Goal: Task Accomplishment & Management: Manage account settings

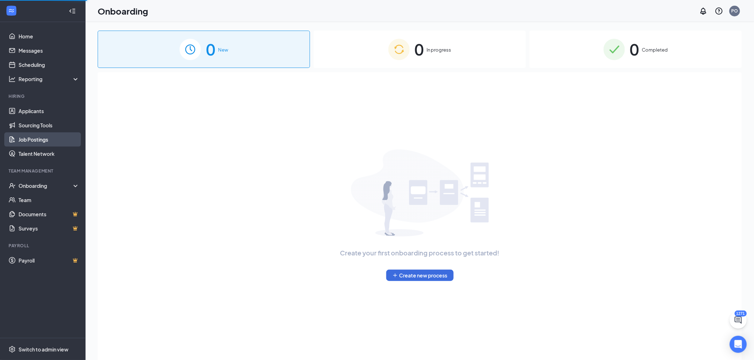
click at [38, 137] on link "Job Postings" at bounding box center [49, 140] width 61 height 14
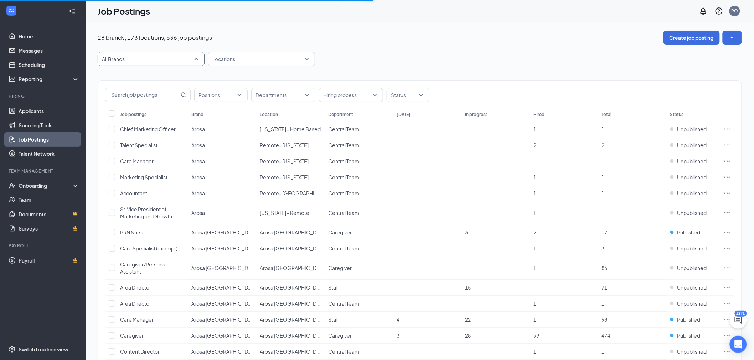
click at [176, 58] on span "All Brands" at bounding box center [148, 59] width 92 height 7
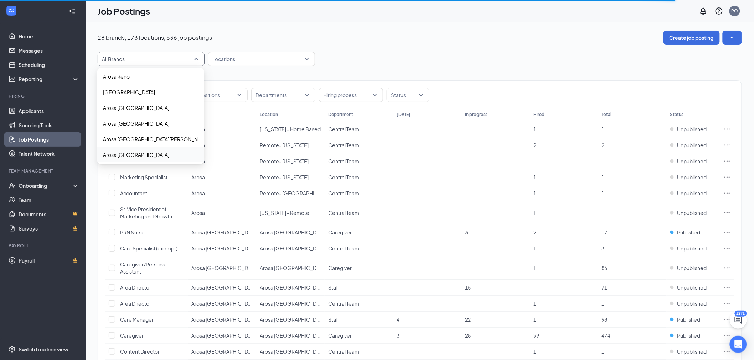
scroll to position [325, 0]
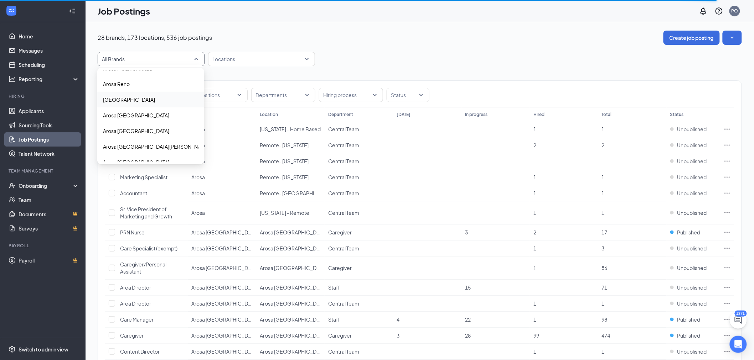
click at [154, 93] on div "[GEOGRAPHIC_DATA]" at bounding box center [150, 100] width 107 height 16
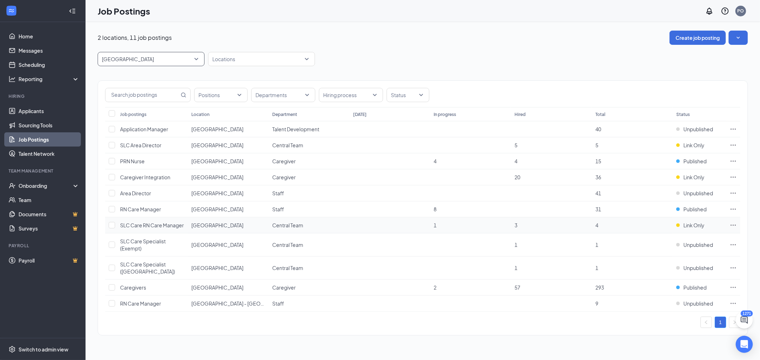
click at [732, 223] on icon "Ellipses" at bounding box center [732, 225] width 7 height 7
click at [31, 352] on div "Switch to admin view" at bounding box center [44, 349] width 50 height 7
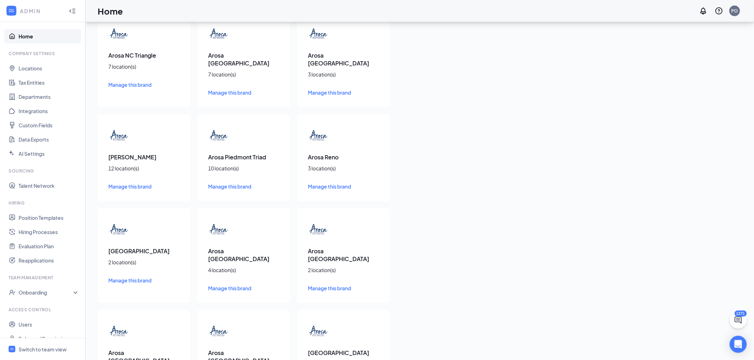
scroll to position [633, 0]
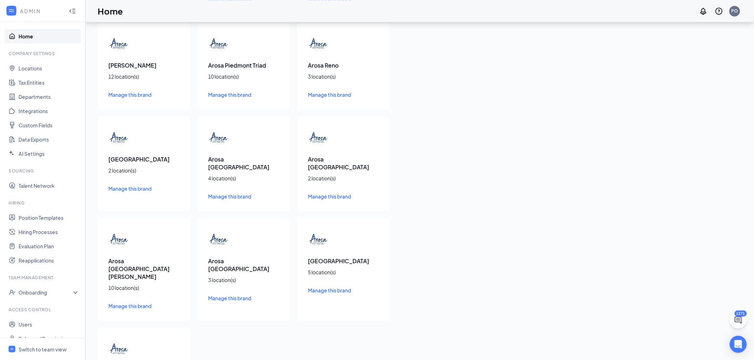
click at [133, 186] on span "Manage this brand" at bounding box center [129, 189] width 43 height 6
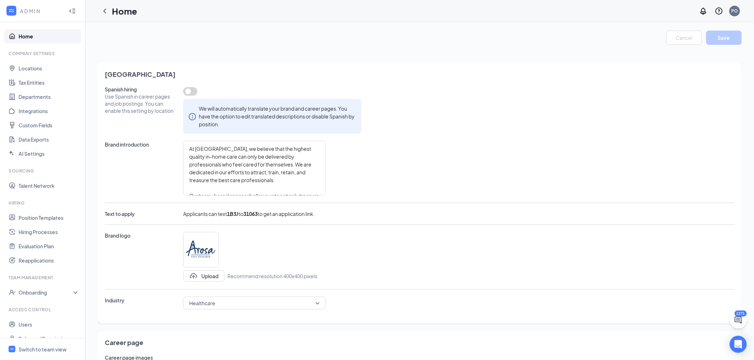
type textarea "At Arosa, we believe that the highest quality in-home care can only be delivere…"
click at [33, 68] on link "Locations" at bounding box center [49, 68] width 61 height 14
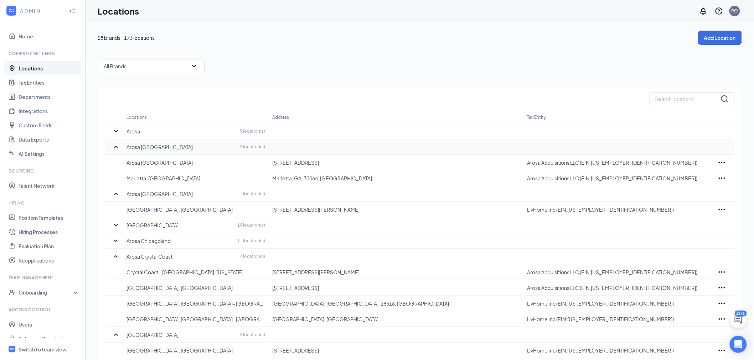
click at [115, 148] on icon "SmallChevronUp" at bounding box center [115, 147] width 9 height 9
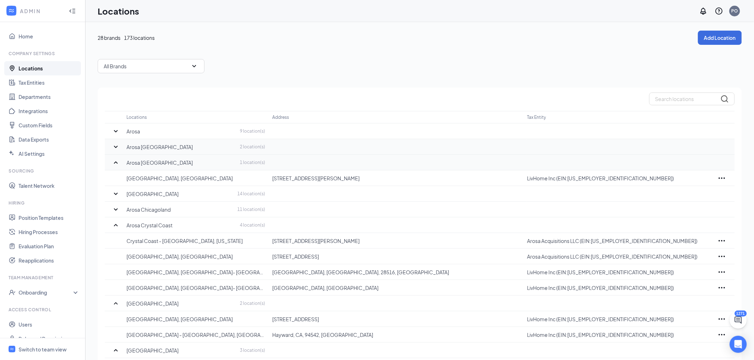
click at [114, 160] on icon "SmallChevronUp" at bounding box center [115, 163] width 9 height 9
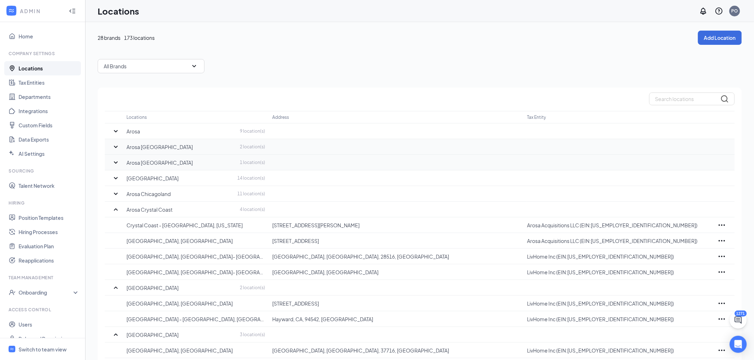
click at [168, 65] on div "All Brands" at bounding box center [151, 66] width 107 height 14
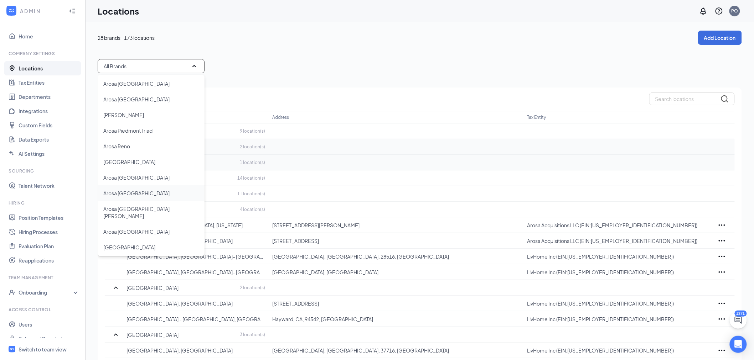
scroll to position [275, 0]
click at [141, 154] on p "[GEOGRAPHIC_DATA]" at bounding box center [129, 156] width 52 height 7
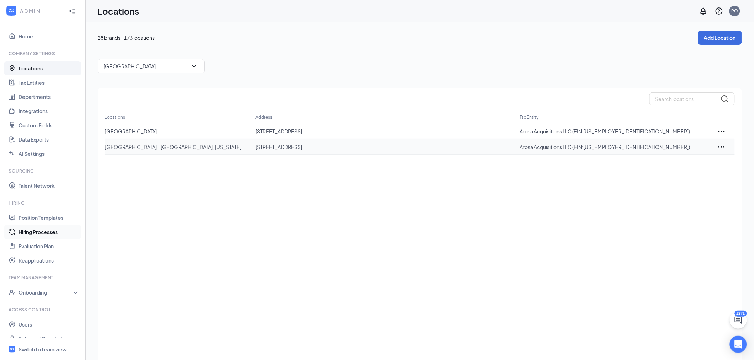
click at [39, 229] on link "Hiring Processes" at bounding box center [49, 232] width 61 height 14
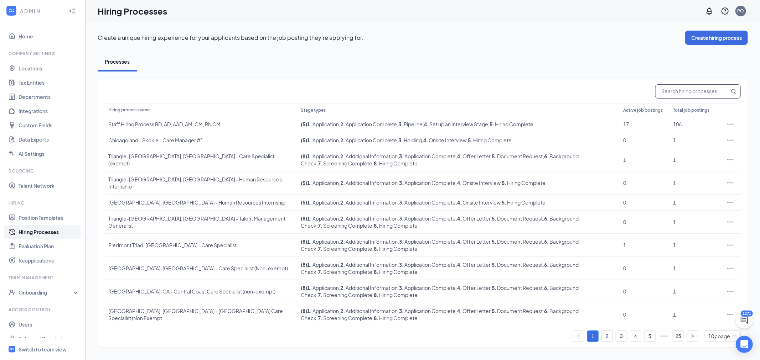
click at [669, 92] on input "text" at bounding box center [692, 92] width 74 height 14
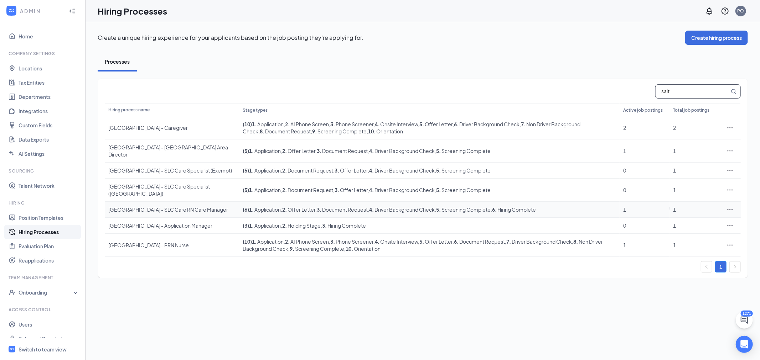
type input "salt"
click at [728, 211] on icon "Ellipses" at bounding box center [729, 209] width 7 height 7
click at [685, 223] on li "Edit" at bounding box center [697, 227] width 73 height 16
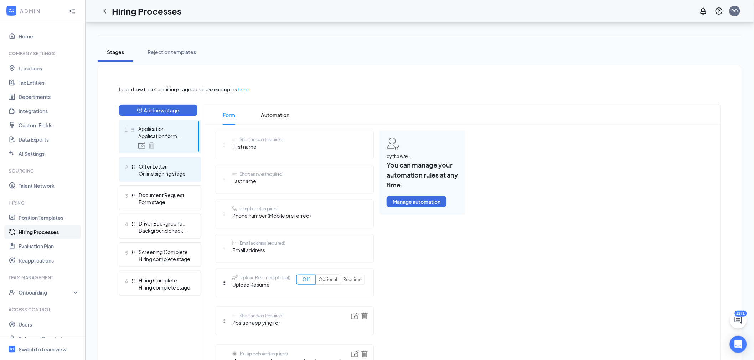
scroll to position [158, 0]
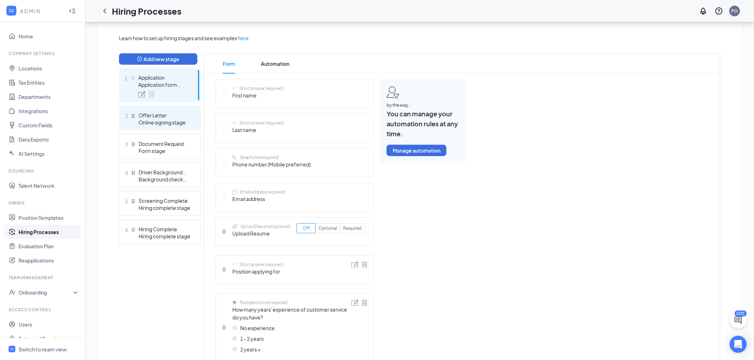
click at [174, 122] on div "Online signing stage" at bounding box center [165, 122] width 52 height 7
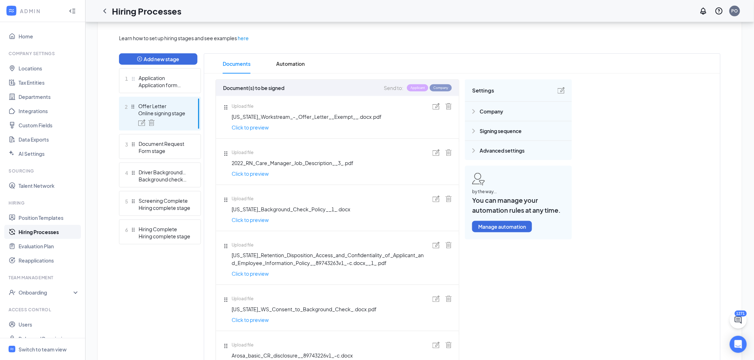
click at [438, 105] on img at bounding box center [435, 106] width 7 height 6
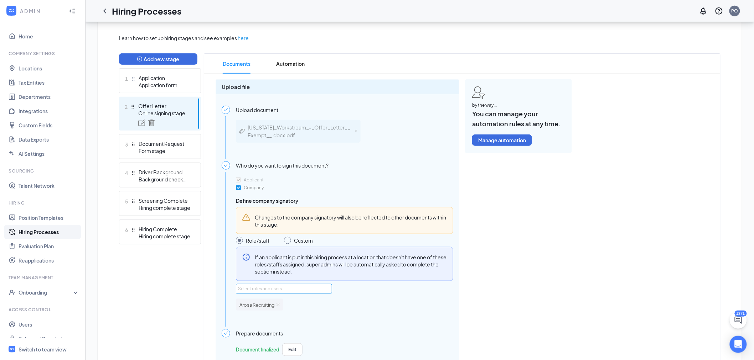
click at [285, 287] on div "Select roles and users" at bounding box center [282, 289] width 88 height 7
type input "peop"
click at [256, 314] on div "People Opertions peopleops@arosacare.com" at bounding box center [286, 317] width 73 height 14
checkbox input "true"
type input "peop"
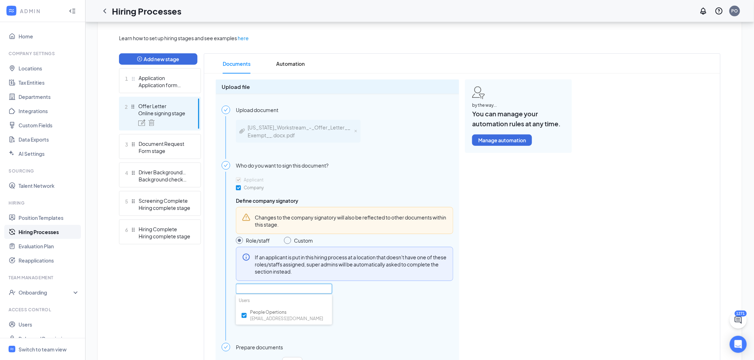
click at [375, 295] on div "Select roles and users peop Arosa Recruiting or People Opertions" at bounding box center [344, 304] width 217 height 41
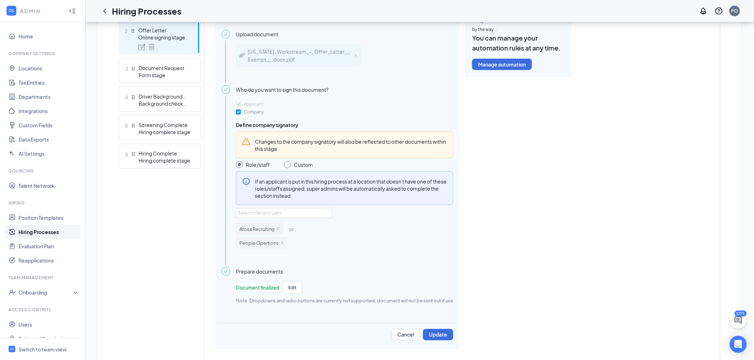
scroll to position [237, 0]
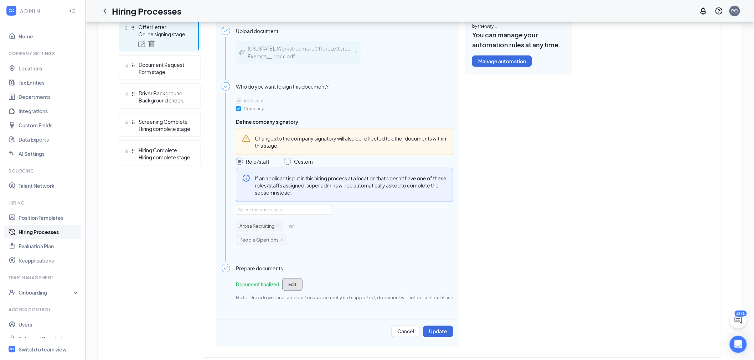
click at [298, 286] on button "Edit" at bounding box center [292, 285] width 20 height 13
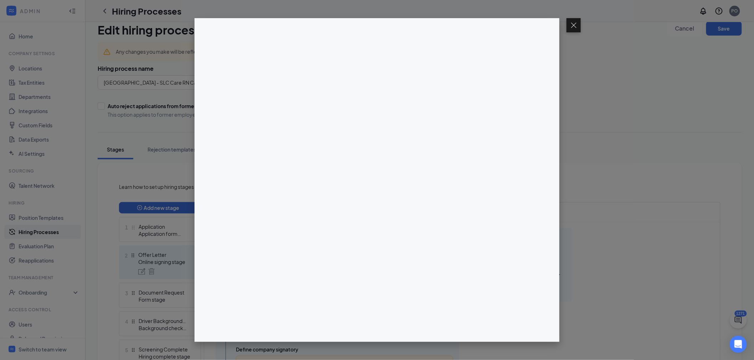
scroll to position [0, 0]
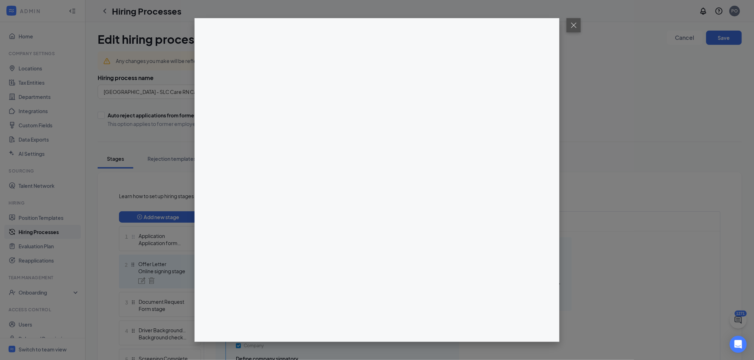
click at [573, 27] on button at bounding box center [573, 25] width 14 height 14
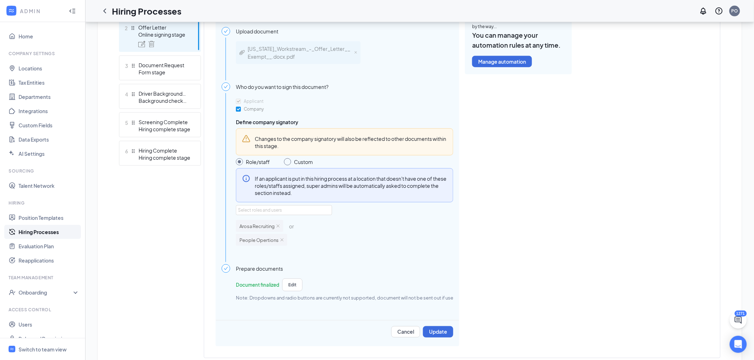
scroll to position [237, 0]
click at [290, 284] on button "Edit" at bounding box center [292, 285] width 20 height 13
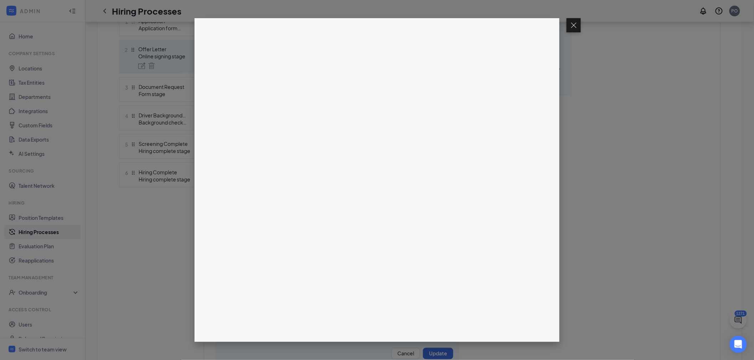
scroll to position [223, 0]
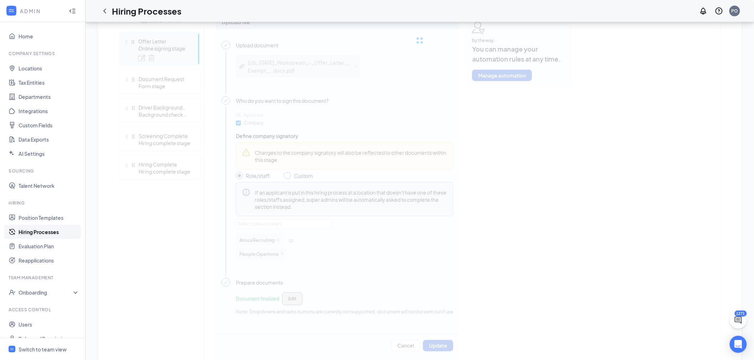
click at [298, 297] on div "Learn how to set up hiring stages and see examples here Add new stage 1 Applica…" at bounding box center [419, 170] width 601 height 403
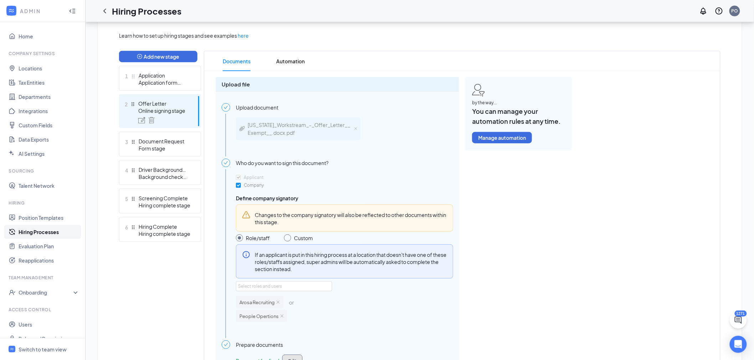
scroll to position [263, 0]
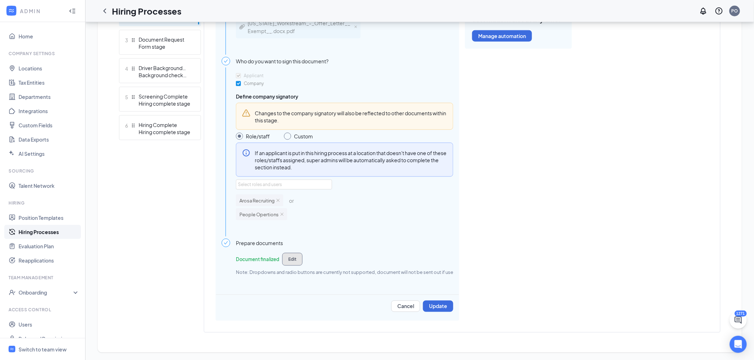
click at [294, 258] on button "Edit" at bounding box center [292, 259] width 20 height 13
click at [292, 254] on div "Learn how to set up hiring stages and see examples here Add new stage 1 Applica…" at bounding box center [419, 131] width 601 height 403
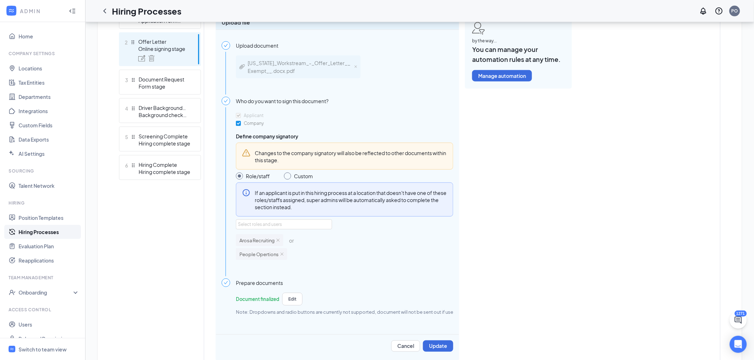
scroll to position [223, 0]
click at [450, 341] on button "Update" at bounding box center [438, 346] width 30 height 11
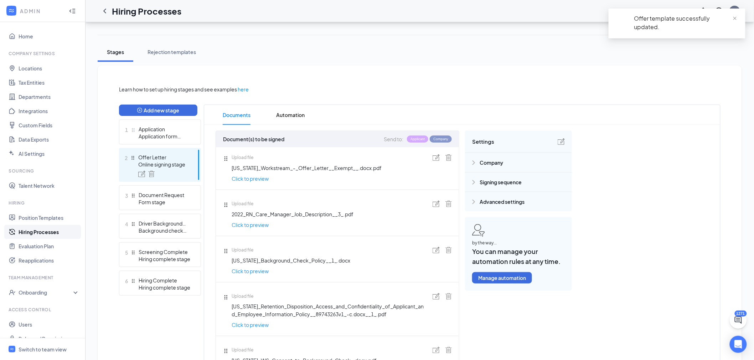
scroll to position [104, 0]
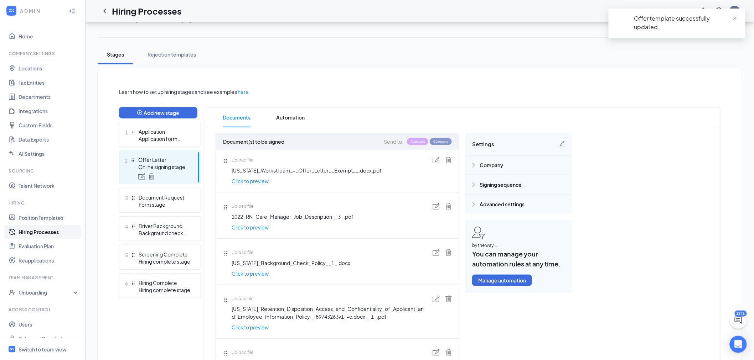
click at [435, 161] on img at bounding box center [435, 160] width 7 height 6
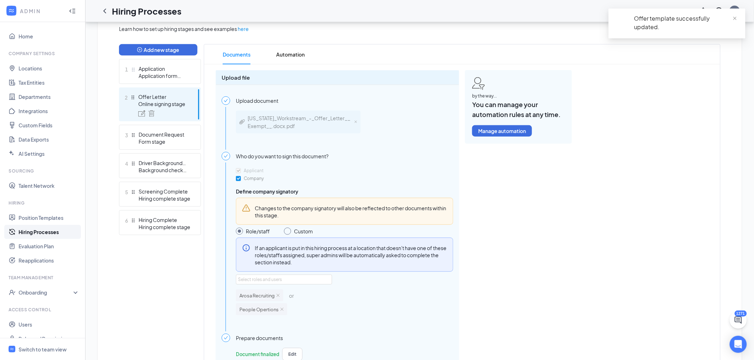
scroll to position [263, 0]
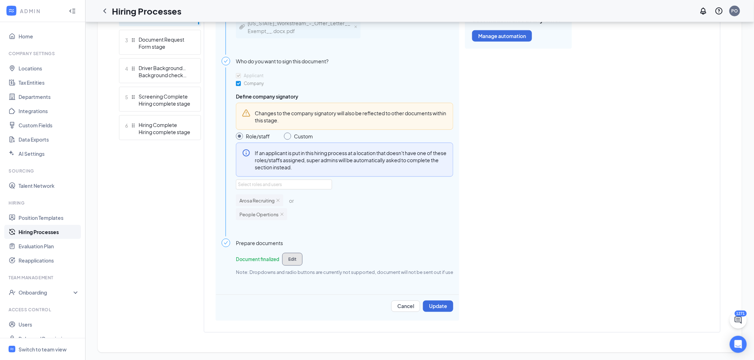
click at [289, 259] on button "Edit" at bounding box center [292, 259] width 20 height 13
click at [297, 257] on div "Learn how to set up hiring stages and see examples here Add new stage 1 Applica…" at bounding box center [419, 131] width 601 height 403
click at [297, 257] on button "Edit" at bounding box center [292, 259] width 20 height 13
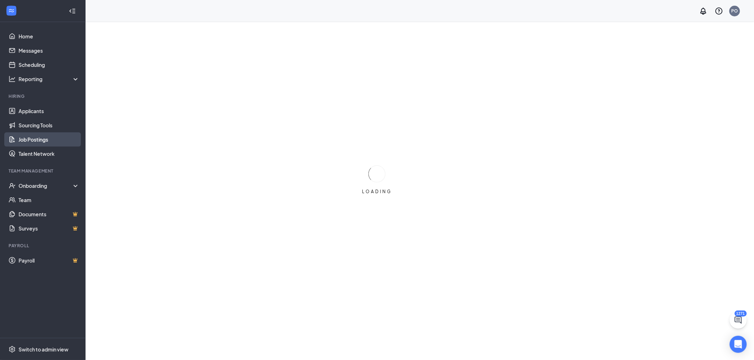
click at [26, 137] on link "Job Postings" at bounding box center [49, 140] width 61 height 14
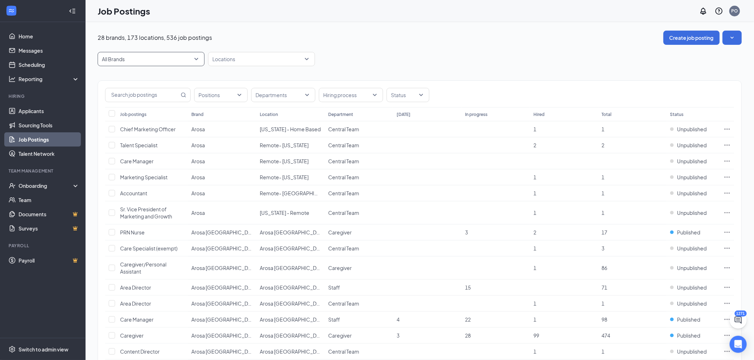
click at [180, 64] on span "All Brands" at bounding box center [151, 59] width 98 height 14
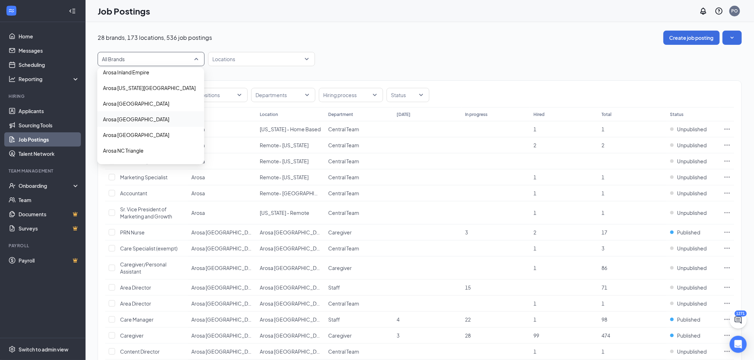
click at [143, 117] on p "Arosa [GEOGRAPHIC_DATA]" at bounding box center [136, 119] width 66 height 7
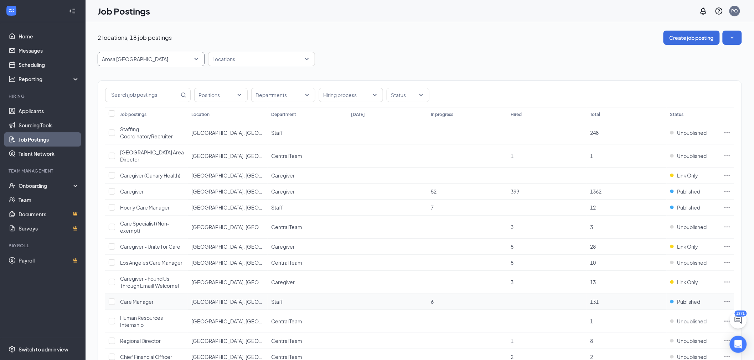
click at [725, 298] on icon "Ellipses" at bounding box center [726, 301] width 7 height 7
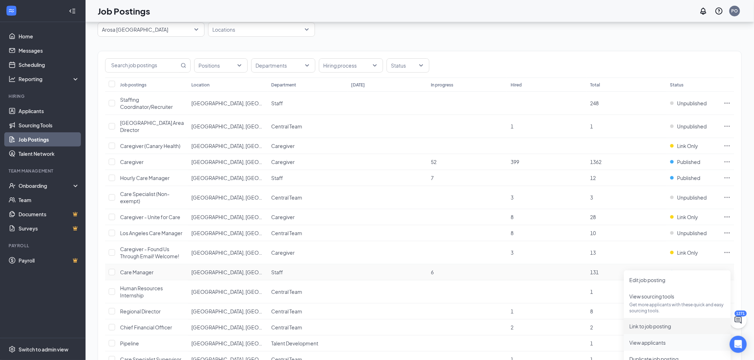
scroll to position [79, 0]
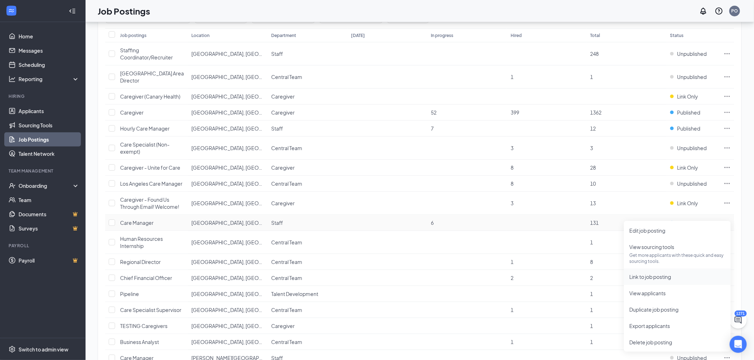
click at [655, 279] on span "Link to job posting" at bounding box center [650, 277] width 42 height 6
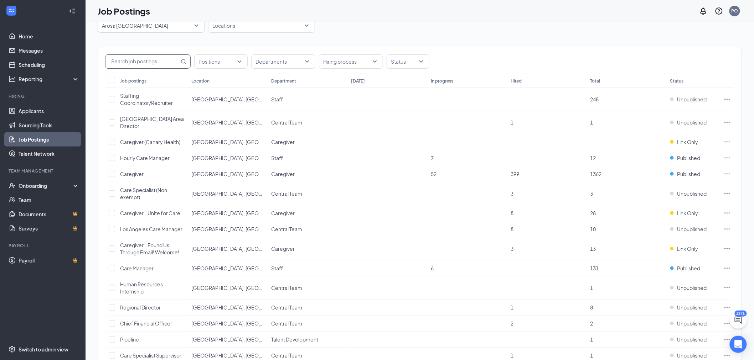
scroll to position [0, 0]
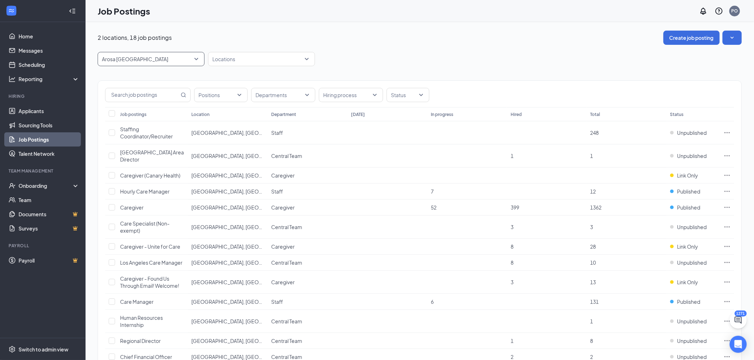
click at [178, 59] on span "Arosa [GEOGRAPHIC_DATA]" at bounding box center [148, 59] width 92 height 7
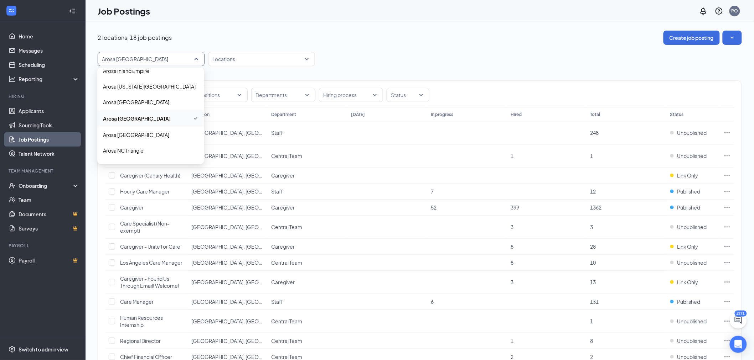
click at [176, 116] on span "Arosa [GEOGRAPHIC_DATA]" at bounding box center [150, 118] width 95 height 9
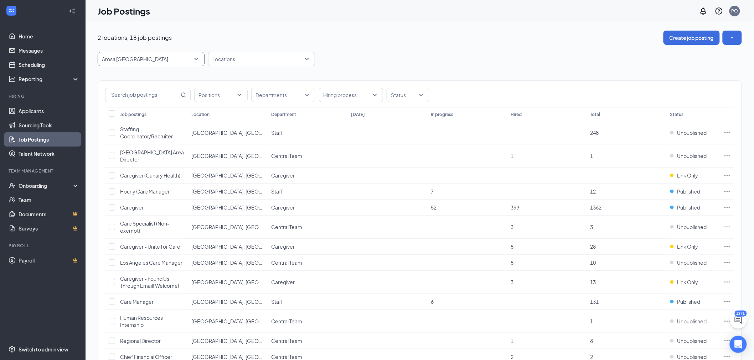
click at [193, 65] on span "Arosa [GEOGRAPHIC_DATA]" at bounding box center [151, 59] width 98 height 14
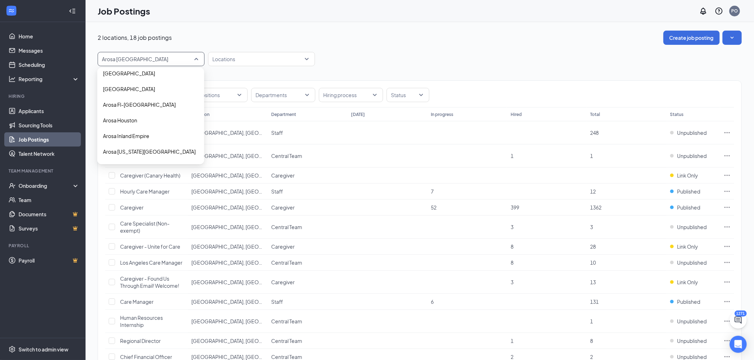
scroll to position [105, 0]
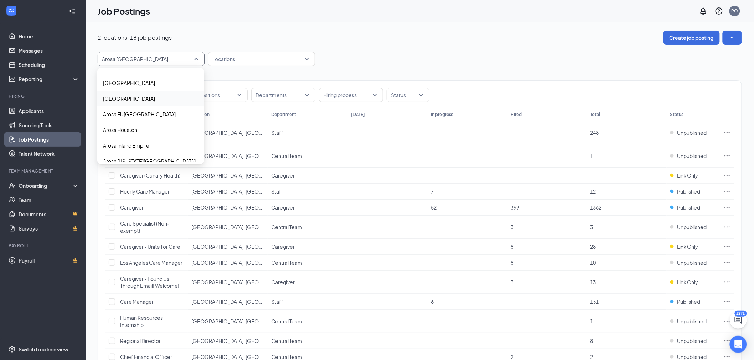
click at [177, 95] on span "[GEOGRAPHIC_DATA]" at bounding box center [150, 98] width 95 height 7
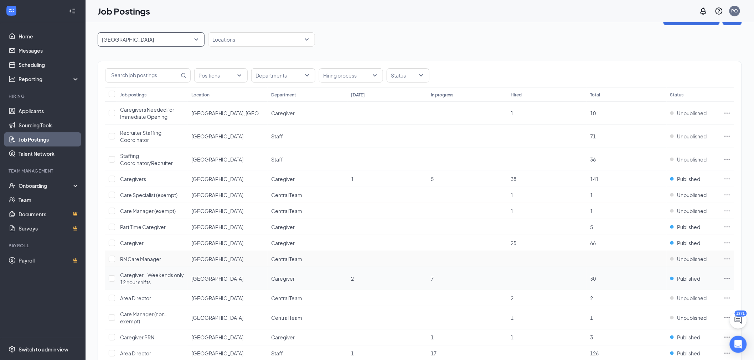
scroll to position [40, 0]
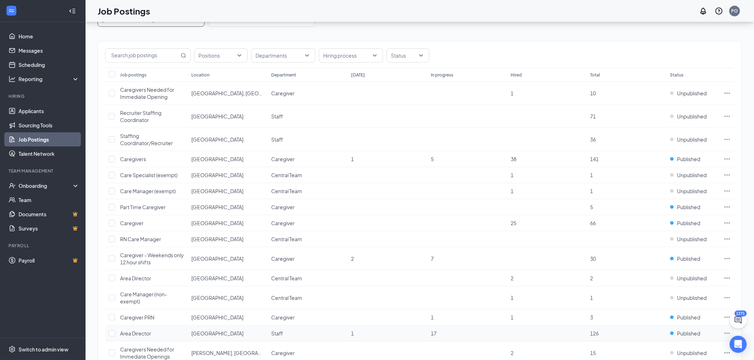
click at [723, 333] on icon "Ellipses" at bounding box center [726, 333] width 7 height 7
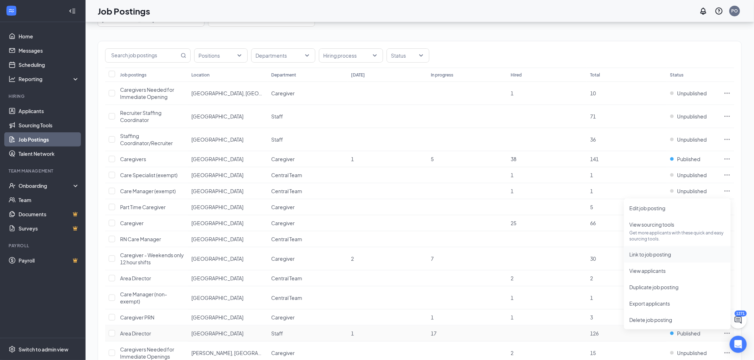
click at [650, 255] on span "Link to job posting" at bounding box center [650, 254] width 42 height 6
